Goal: Task Accomplishment & Management: Complete application form

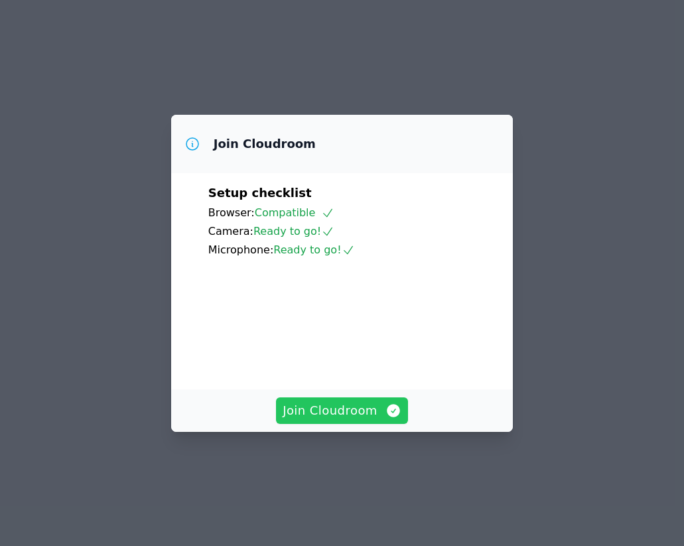
click at [288, 420] on span "Join Cloudroom" at bounding box center [341, 410] width 119 height 19
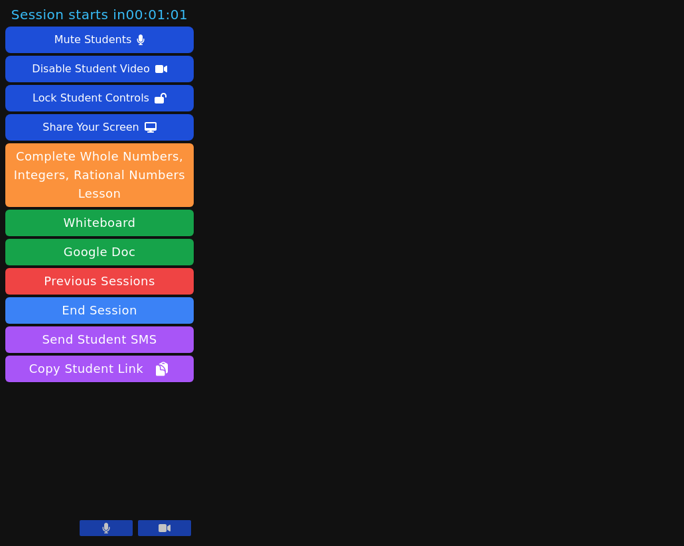
click at [112, 528] on button at bounding box center [106, 528] width 53 height 16
click at [166, 527] on icon at bounding box center [164, 528] width 12 height 8
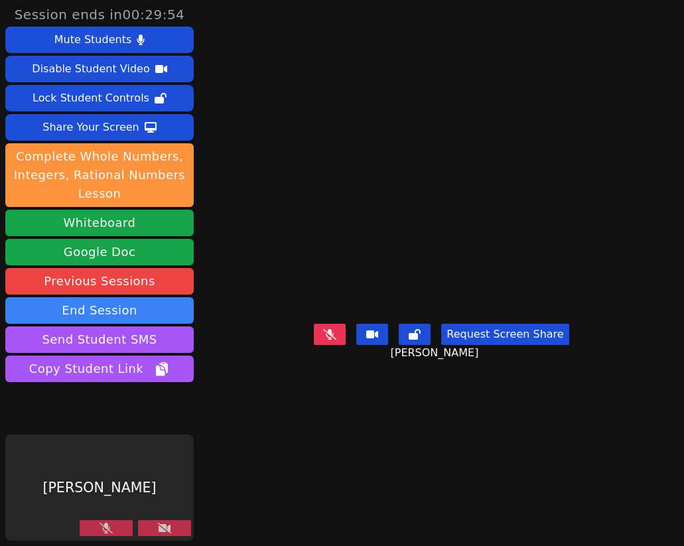
click at [154, 521] on button at bounding box center [164, 528] width 53 height 16
click at [120, 524] on button at bounding box center [106, 528] width 53 height 16
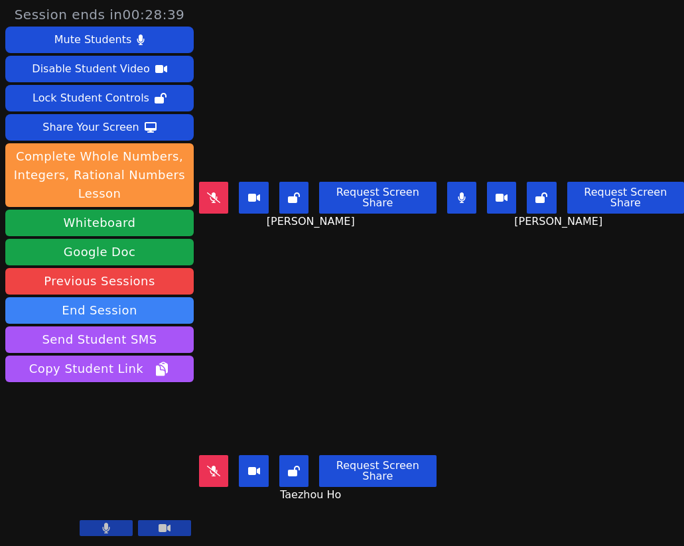
drag, startPoint x: 456, startPoint y: 200, endPoint x: 542, endPoint y: 330, distance: 155.8
click at [456, 200] on button at bounding box center [461, 198] width 29 height 32
click at [115, 523] on button at bounding box center [106, 528] width 53 height 16
click at [105, 522] on button at bounding box center [106, 528] width 53 height 16
click at [221, 182] on button at bounding box center [213, 198] width 29 height 32
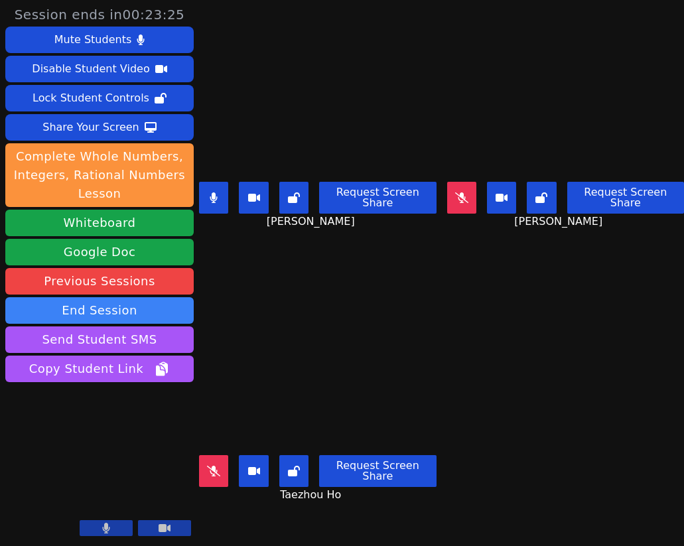
click at [92, 520] on video at bounding box center [99, 487] width 188 height 106
click at [92, 528] on button at bounding box center [106, 528] width 53 height 16
click at [96, 526] on button at bounding box center [106, 528] width 53 height 16
click at [220, 465] on icon at bounding box center [213, 470] width 13 height 11
click at [210, 201] on button at bounding box center [213, 198] width 29 height 32
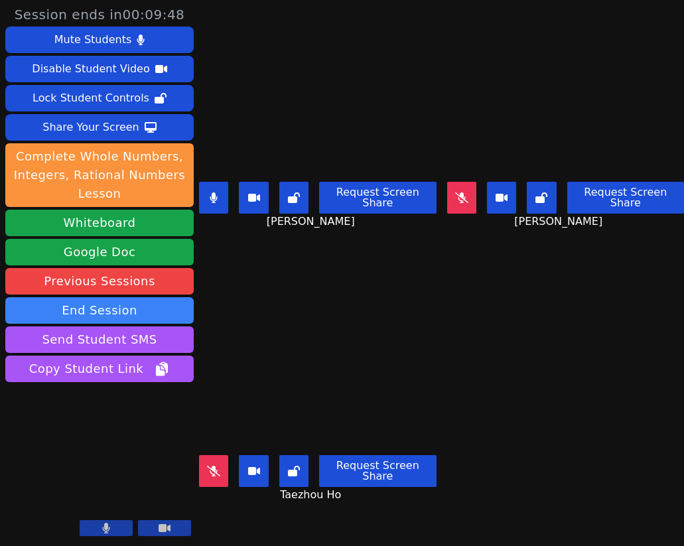
click at [204, 193] on button at bounding box center [213, 198] width 29 height 32
click at [457, 194] on icon at bounding box center [461, 197] width 13 height 11
click at [458, 200] on button at bounding box center [461, 198] width 29 height 32
click at [213, 465] on icon at bounding box center [213, 470] width 13 height 11
click at [214, 196] on icon at bounding box center [213, 197] width 13 height 11
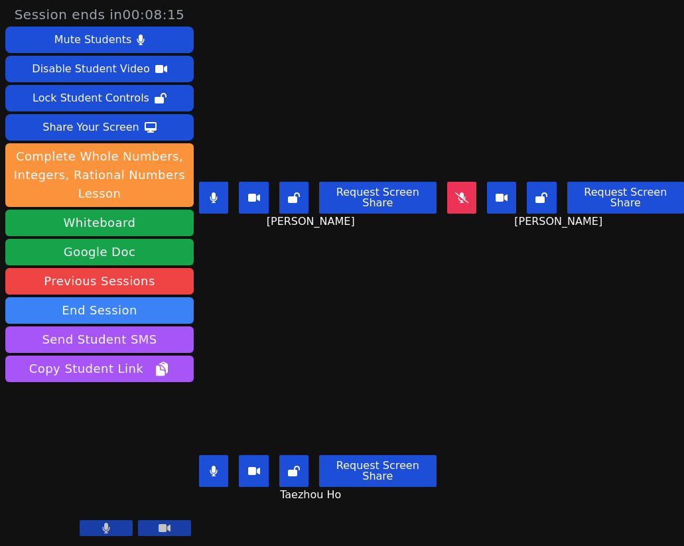
click at [217, 472] on button at bounding box center [213, 471] width 29 height 32
click at [462, 193] on icon at bounding box center [461, 197] width 13 height 11
click at [203, 190] on button at bounding box center [213, 198] width 29 height 32
click at [458, 194] on icon at bounding box center [461, 197] width 7 height 11
click at [210, 196] on icon at bounding box center [213, 197] width 13 height 11
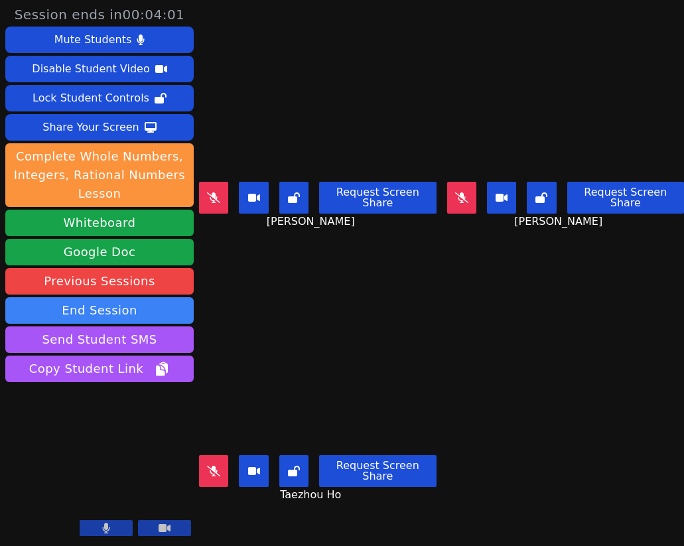
click at [220, 187] on button at bounding box center [213, 198] width 29 height 32
click at [220, 188] on button at bounding box center [213, 198] width 29 height 32
click at [221, 458] on button at bounding box center [213, 471] width 29 height 32
click at [217, 465] on icon at bounding box center [213, 470] width 7 height 11
click at [461, 196] on icon at bounding box center [461, 197] width 13 height 11
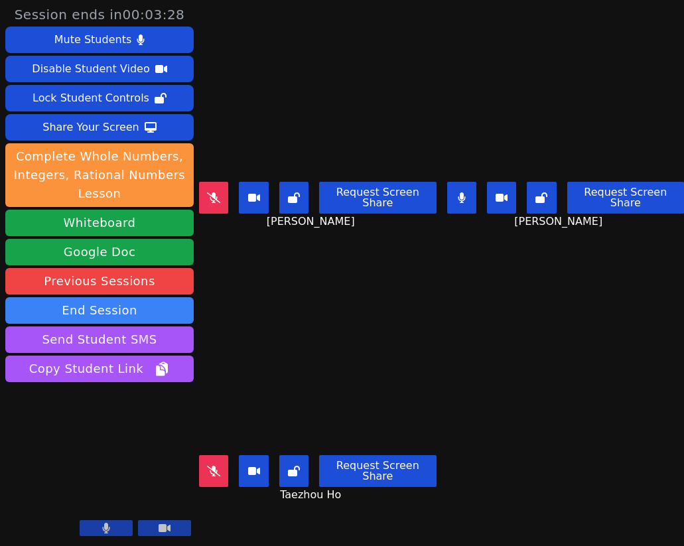
click at [461, 196] on icon at bounding box center [462, 197] width 8 height 11
click at [212, 195] on icon at bounding box center [213, 197] width 13 height 11
click at [212, 195] on icon at bounding box center [213, 197] width 7 height 11
click at [214, 465] on icon at bounding box center [213, 470] width 13 height 11
click at [215, 467] on icon at bounding box center [213, 470] width 7 height 11
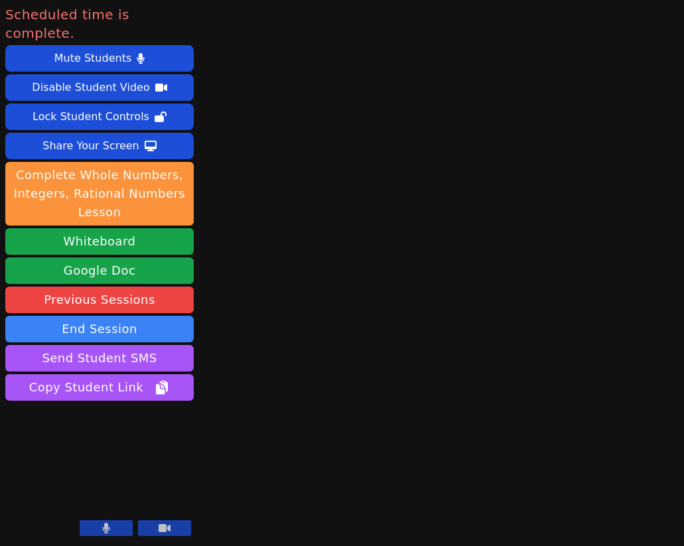
drag, startPoint x: 180, startPoint y: 526, endPoint x: 129, endPoint y: 529, distance: 50.5
click at [178, 526] on button at bounding box center [164, 528] width 53 height 16
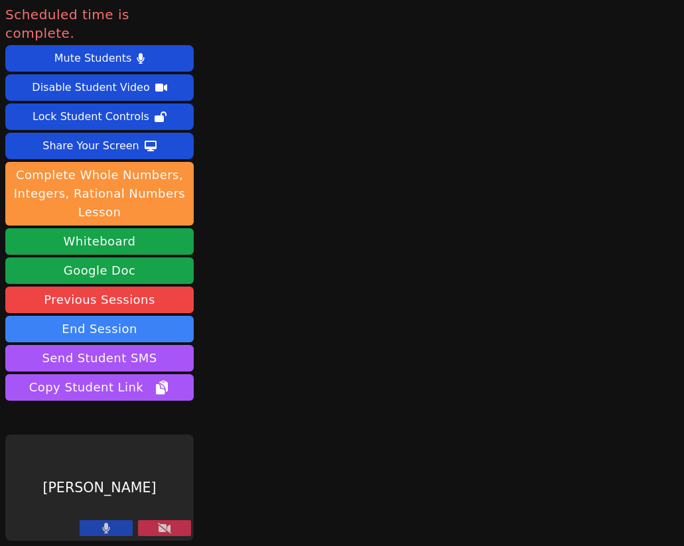
click at [95, 529] on button at bounding box center [106, 528] width 53 height 16
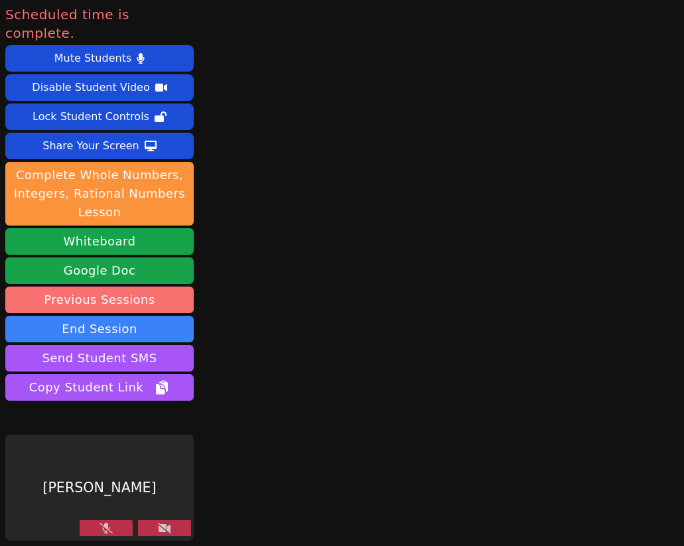
click at [103, 294] on link "Previous Sessions" at bounding box center [99, 299] width 188 height 27
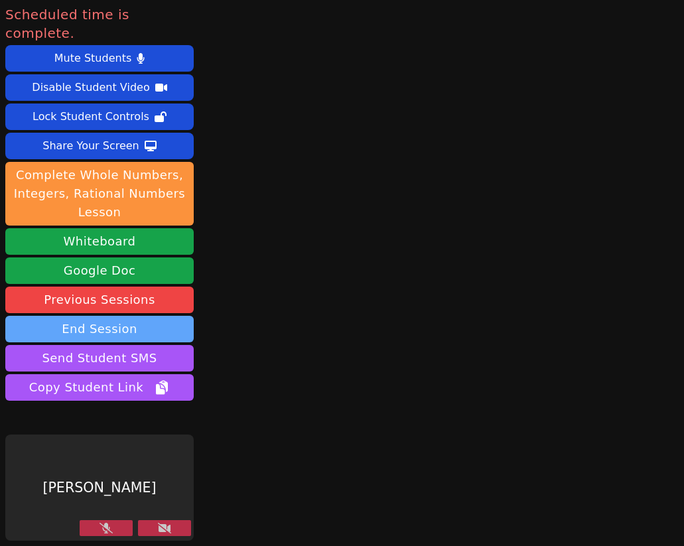
click at [112, 316] on button "End Session" at bounding box center [99, 329] width 188 height 27
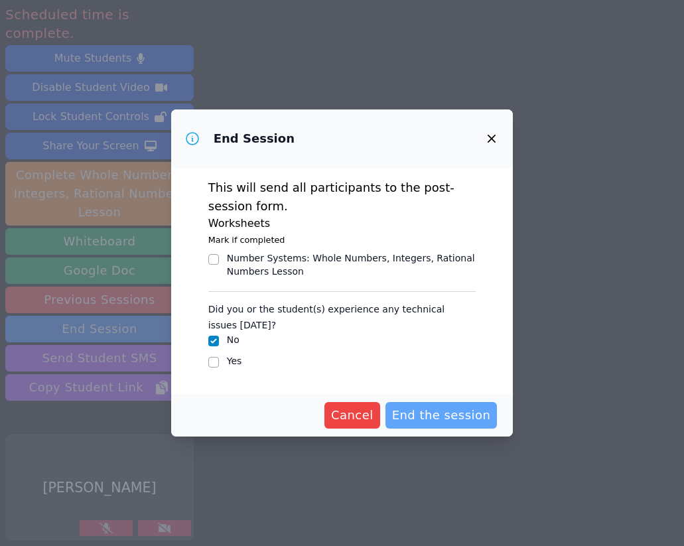
click at [449, 417] on span "End the session" at bounding box center [441, 415] width 99 height 19
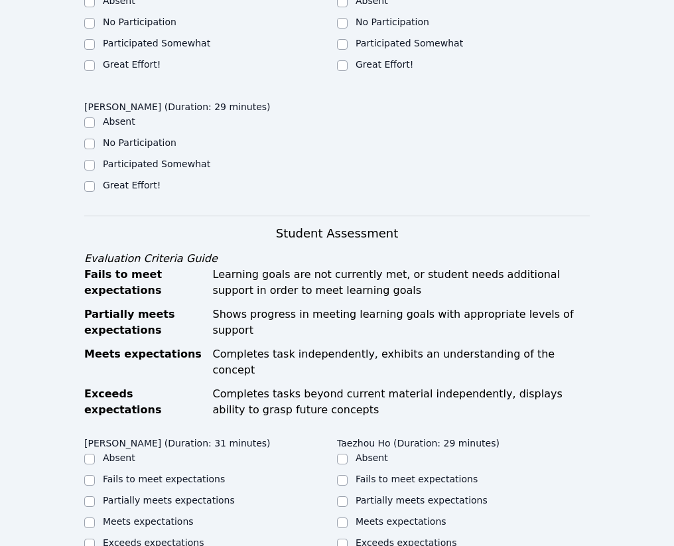
scroll to position [464, 0]
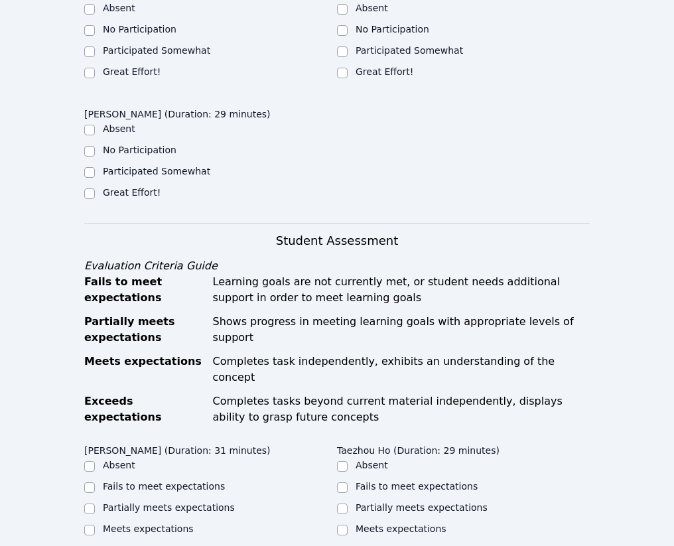
click at [135, 77] on label "Great Effort!" at bounding box center [132, 71] width 58 height 11
click at [95, 78] on input "Great Effort!" at bounding box center [89, 73] width 11 height 11
checkbox input "true"
click at [355, 77] on label "Great Effort!" at bounding box center [384, 71] width 58 height 11
click at [337, 78] on input "Great Effort!" at bounding box center [342, 73] width 11 height 11
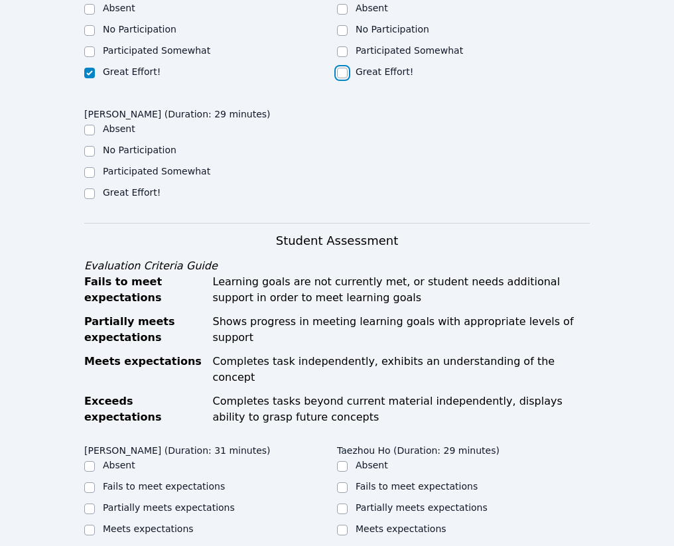
checkbox input "true"
click at [160, 198] on label "Great Effort!" at bounding box center [132, 192] width 58 height 11
click at [95, 199] on input "Great Effort!" at bounding box center [89, 193] width 11 height 11
checkbox input "true"
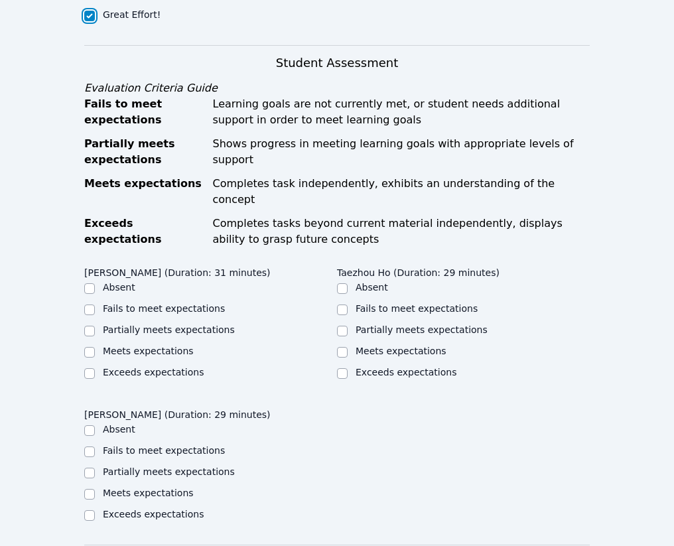
scroll to position [729, 0]
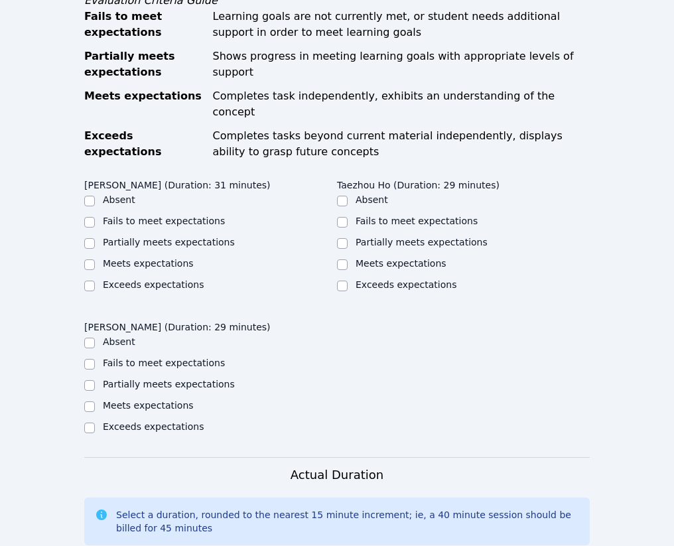
click at [153, 269] on label "Meets expectations" at bounding box center [148, 263] width 91 height 11
click at [95, 270] on input "Meets expectations" at bounding box center [89, 264] width 11 height 11
checkbox input "true"
drag, startPoint x: 267, startPoint y: 337, endPoint x: 284, endPoint y: 338, distance: 17.3
click at [355, 269] on label "Meets expectations" at bounding box center [400, 263] width 91 height 11
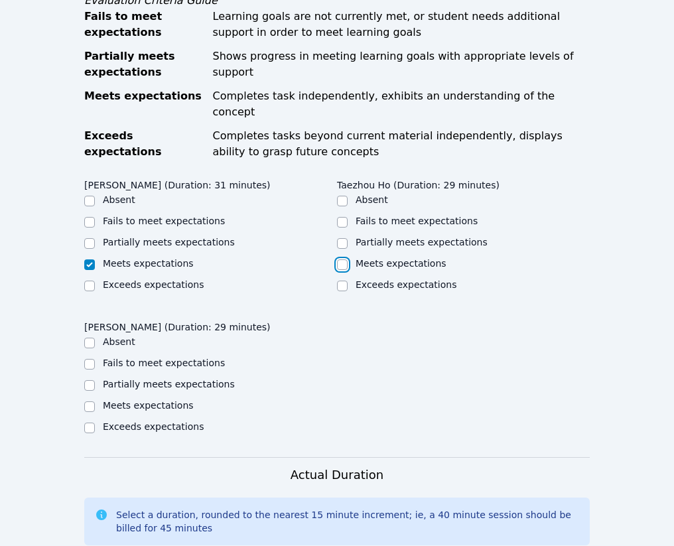
click at [337, 270] on input "Meets expectations" at bounding box center [342, 264] width 11 height 11
checkbox input "true"
click at [337, 335] on ul "Absent Fails to meet expectations Partially meets expectations Meets expectatio…" at bounding box center [210, 385] width 253 height 101
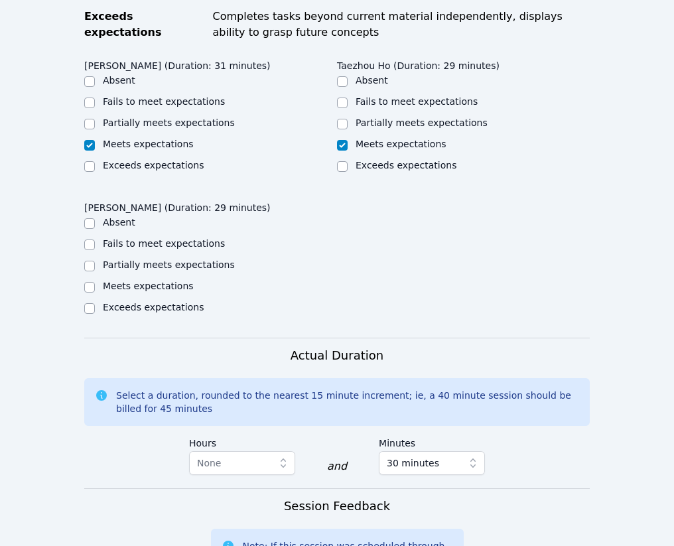
scroll to position [862, 0]
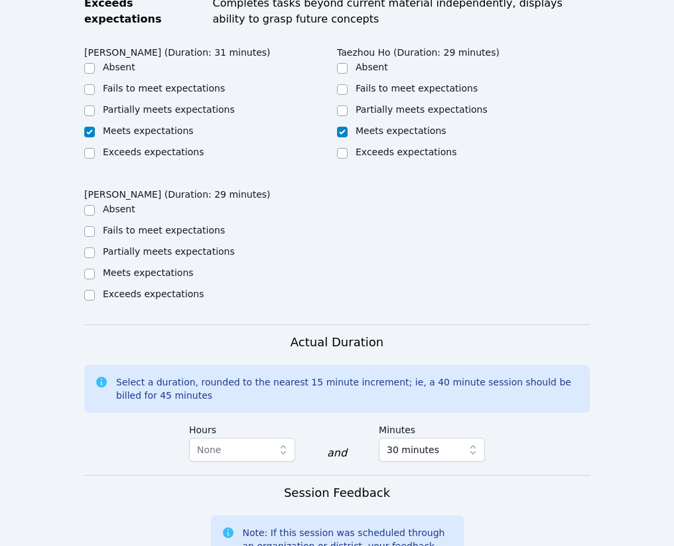
click at [194, 267] on label "Meets expectations" at bounding box center [148, 272] width 91 height 11
click at [95, 269] on input "Meets expectations" at bounding box center [89, 274] width 11 height 11
checkbox input "true"
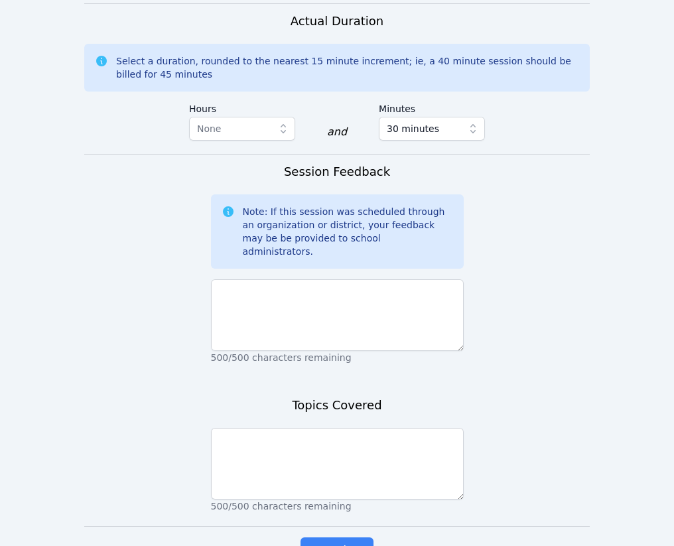
scroll to position [1185, 0]
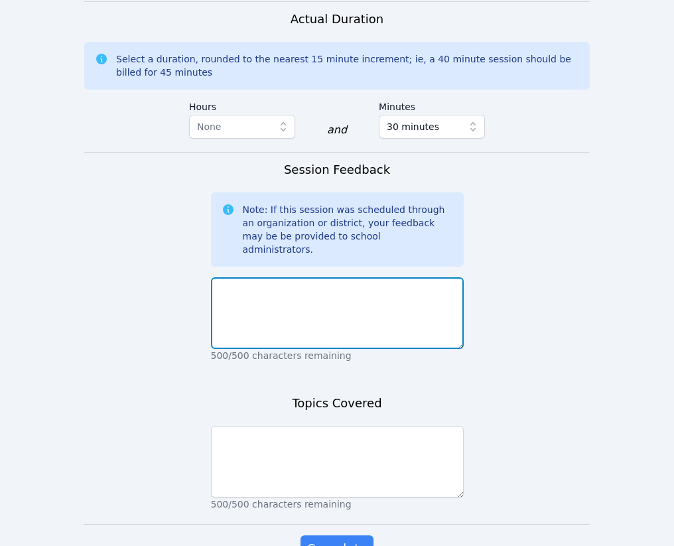
click at [383, 277] on textarea at bounding box center [337, 313] width 253 height 72
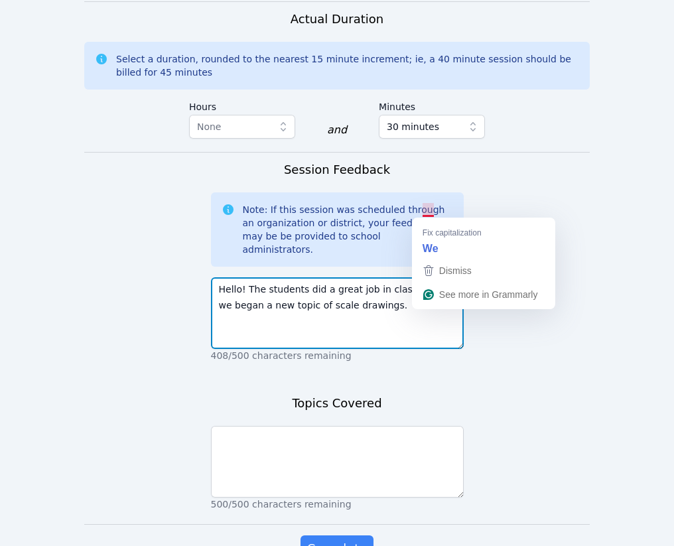
click at [426, 277] on textarea "Hello! The students did a great job in class today. we began a new topic of sca…" at bounding box center [337, 313] width 253 height 72
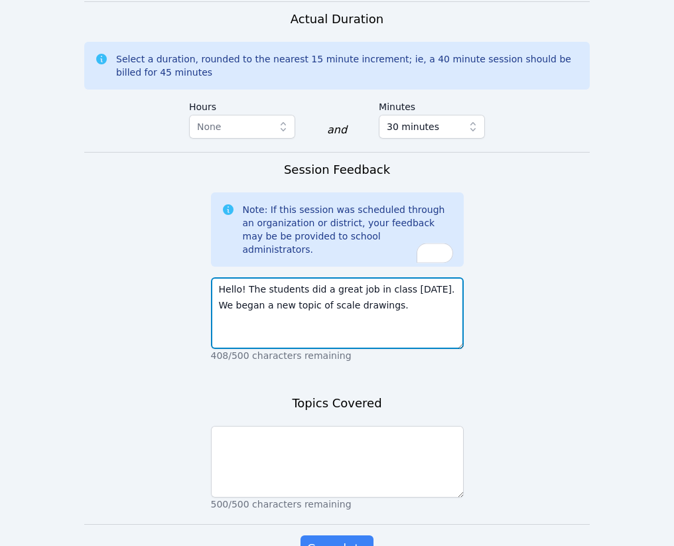
click at [387, 277] on textarea "Hello! The students did a great job in class today. We began a new topic of sca…" at bounding box center [337, 313] width 253 height 72
click at [393, 277] on textarea "Hello! The students did a great job in class today. We began a new topic of sca…" at bounding box center [337, 313] width 253 height 72
click at [394, 277] on textarea "Hello! The students did a great job in class today. We began a new topic of sca…" at bounding box center [337, 313] width 253 height 72
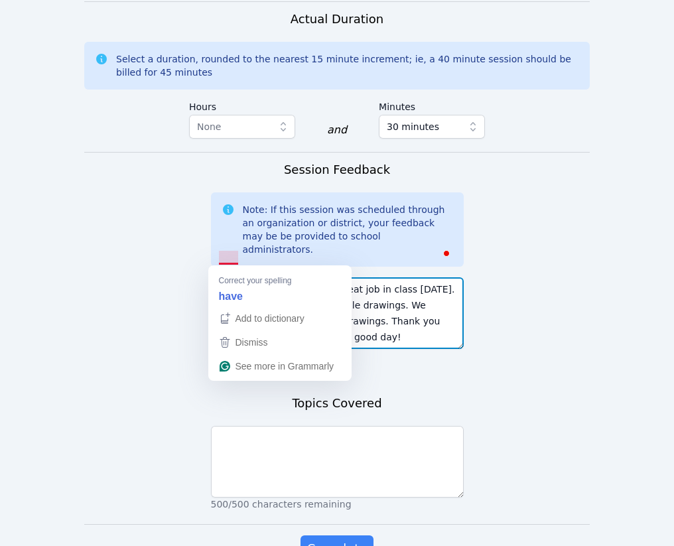
click at [231, 277] on textarea "Hello! The students did a great job in class today. We began a new topic of sca…" at bounding box center [337, 313] width 253 height 72
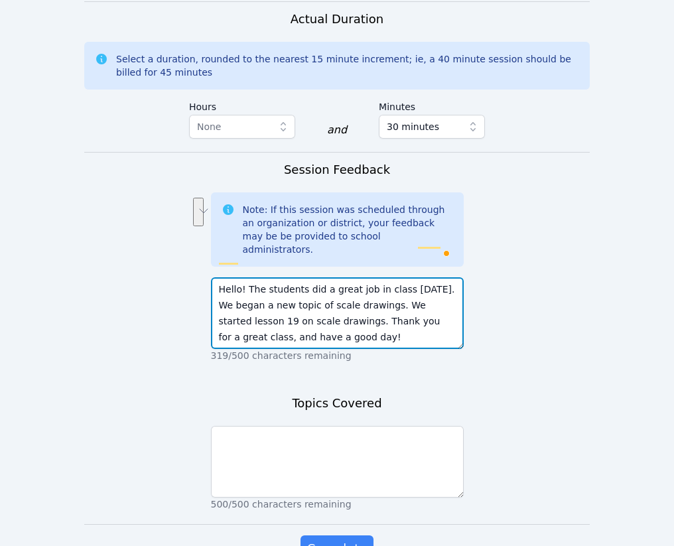
drag, startPoint x: 302, startPoint y: 242, endPoint x: 418, endPoint y: 228, distance: 116.2
click at [418, 277] on textarea "Hello! The students did a great job in class today. We began a new topic of sca…" at bounding box center [337, 313] width 253 height 72
type textarea "Hello! The students did a great job in class today. We began a new topic of sca…"
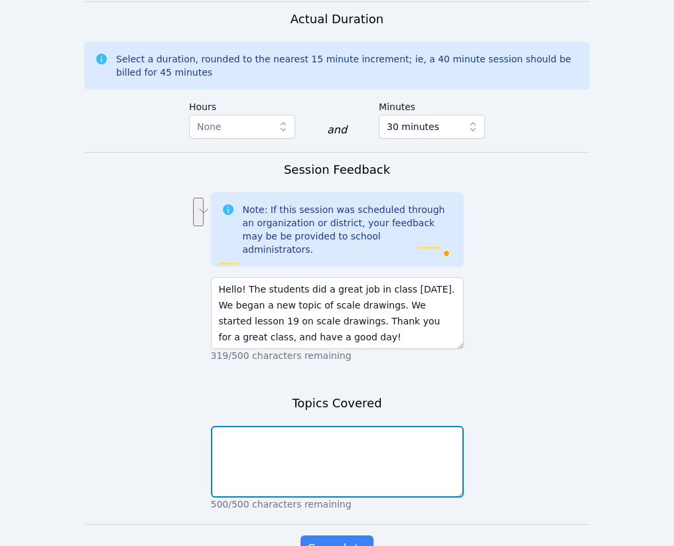
click at [340, 426] on textarea at bounding box center [337, 462] width 253 height 72
paste textarea "lesson 19 on scale drawings"
type textarea "lesson 19 on scale drawings"
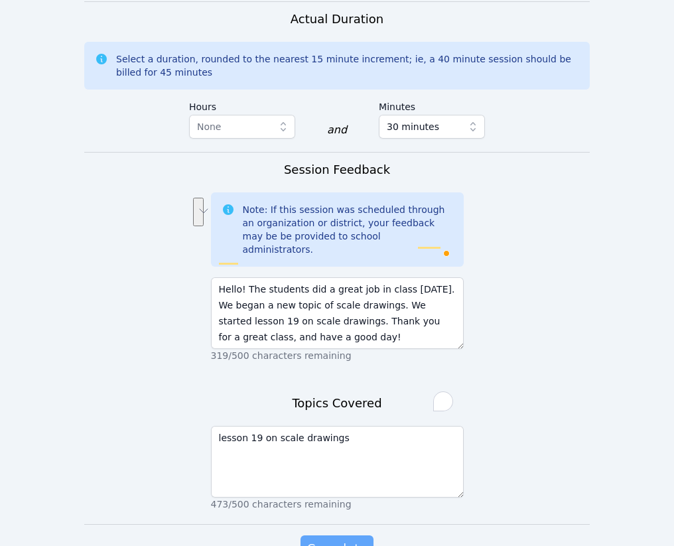
click at [336, 539] on span "Complete" at bounding box center [337, 548] width 60 height 19
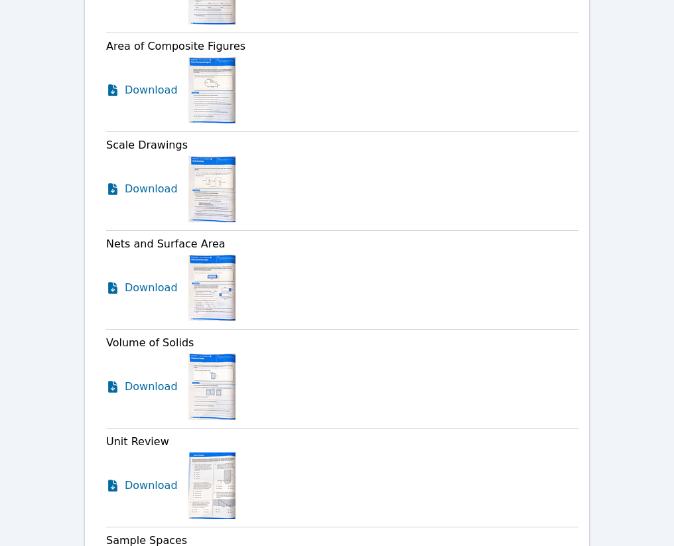
scroll to position [5910, 0]
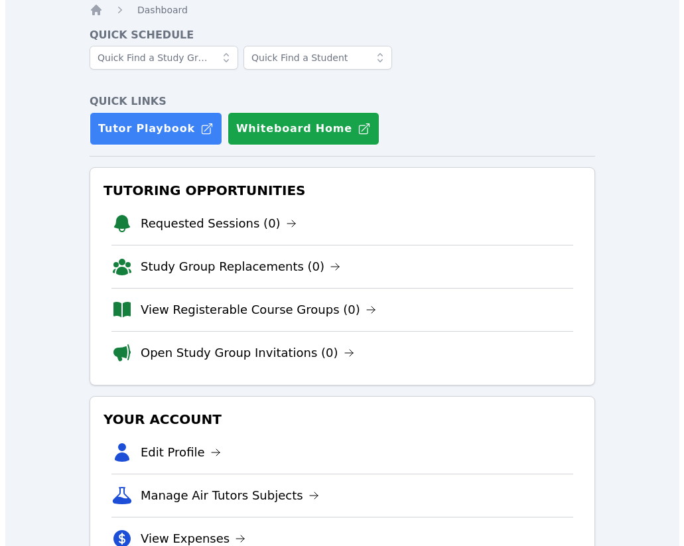
scroll to position [133, 0]
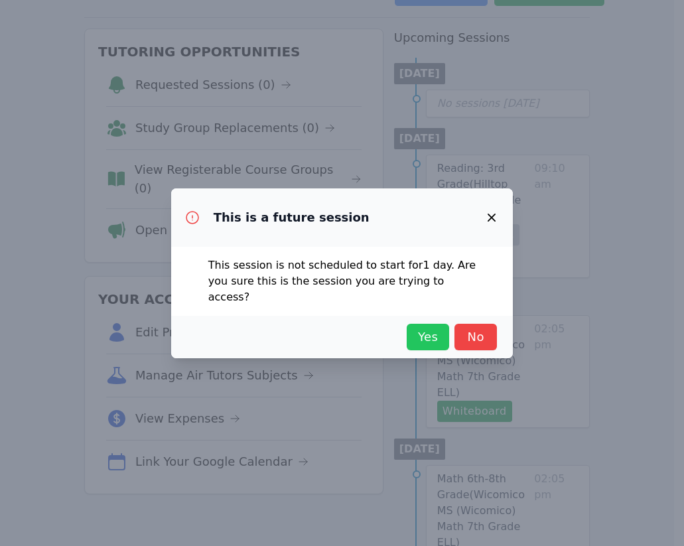
click at [429, 330] on span "Yes" at bounding box center [427, 337] width 29 height 19
